Goal: Information Seeking & Learning: Check status

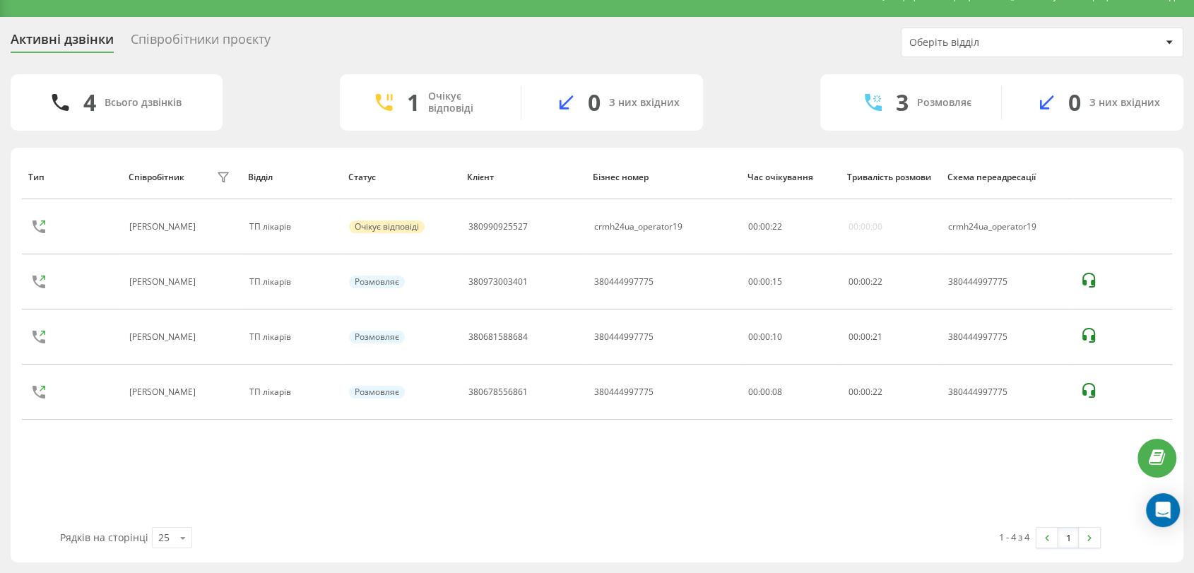
scroll to position [4, 0]
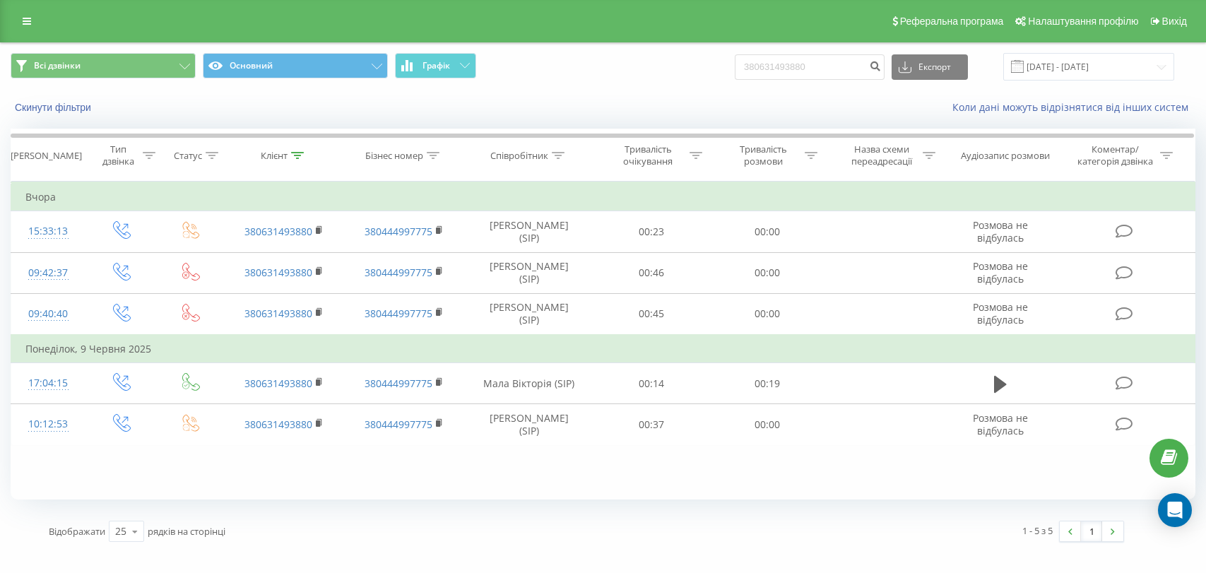
click at [783, 66] on input "380631493880" at bounding box center [810, 66] width 150 height 25
type input "380982713982"
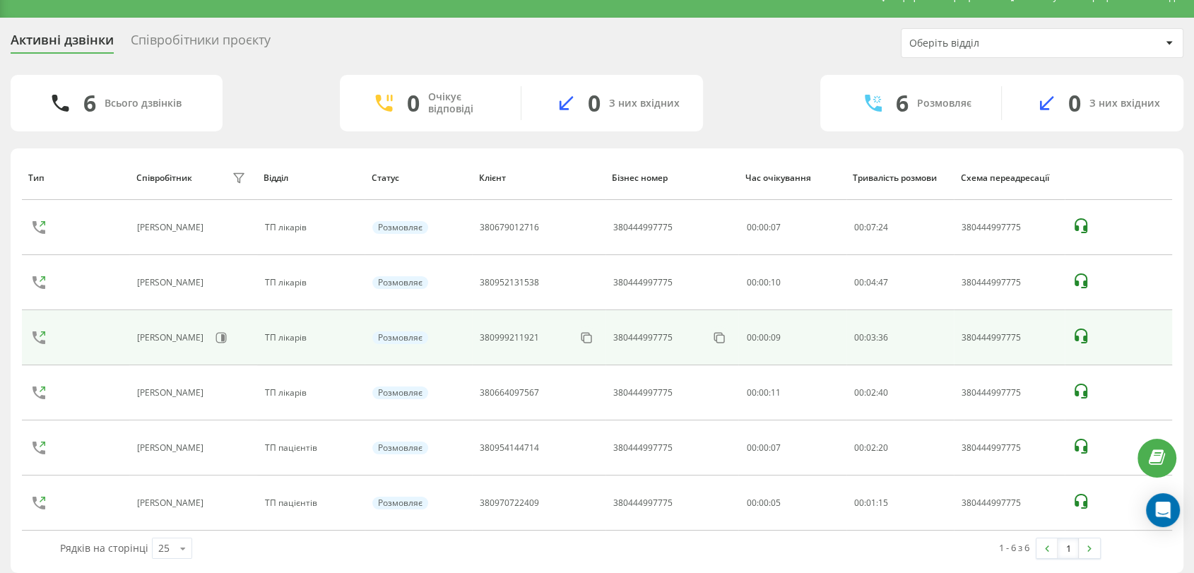
scroll to position [34, 0]
